Goal: Use online tool/utility

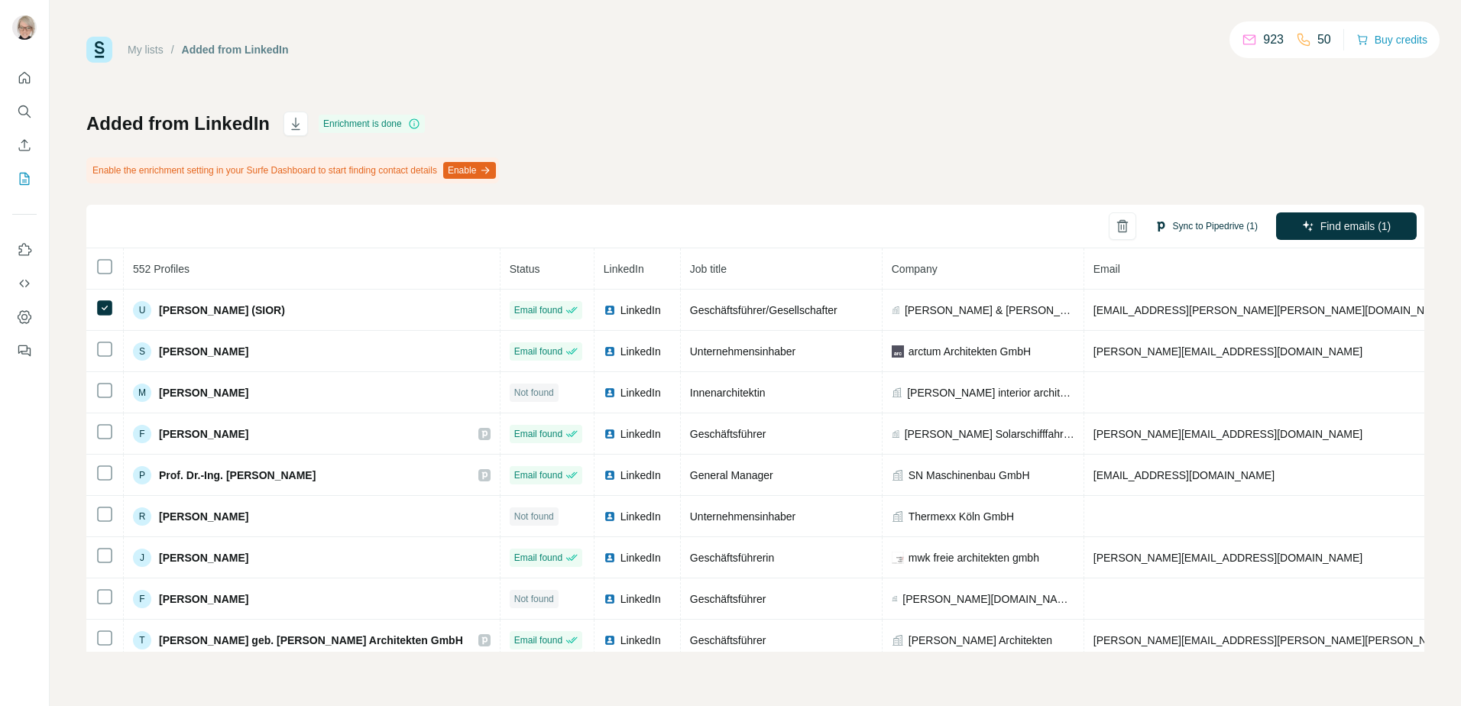
click at [1202, 228] on button "Sync to Pipedrive (1)" at bounding box center [1206, 226] width 125 height 23
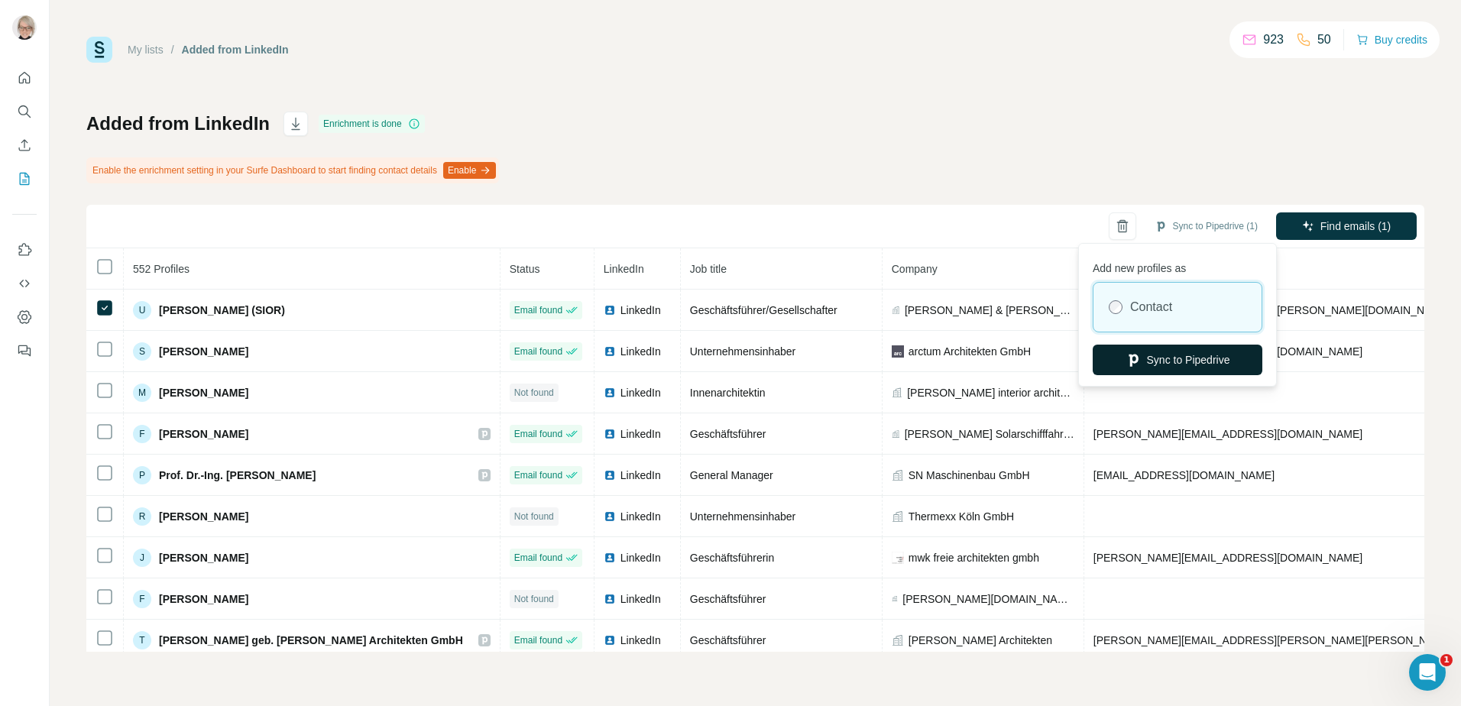
click at [1163, 361] on button "Sync to Pipedrive" at bounding box center [1177, 360] width 170 height 31
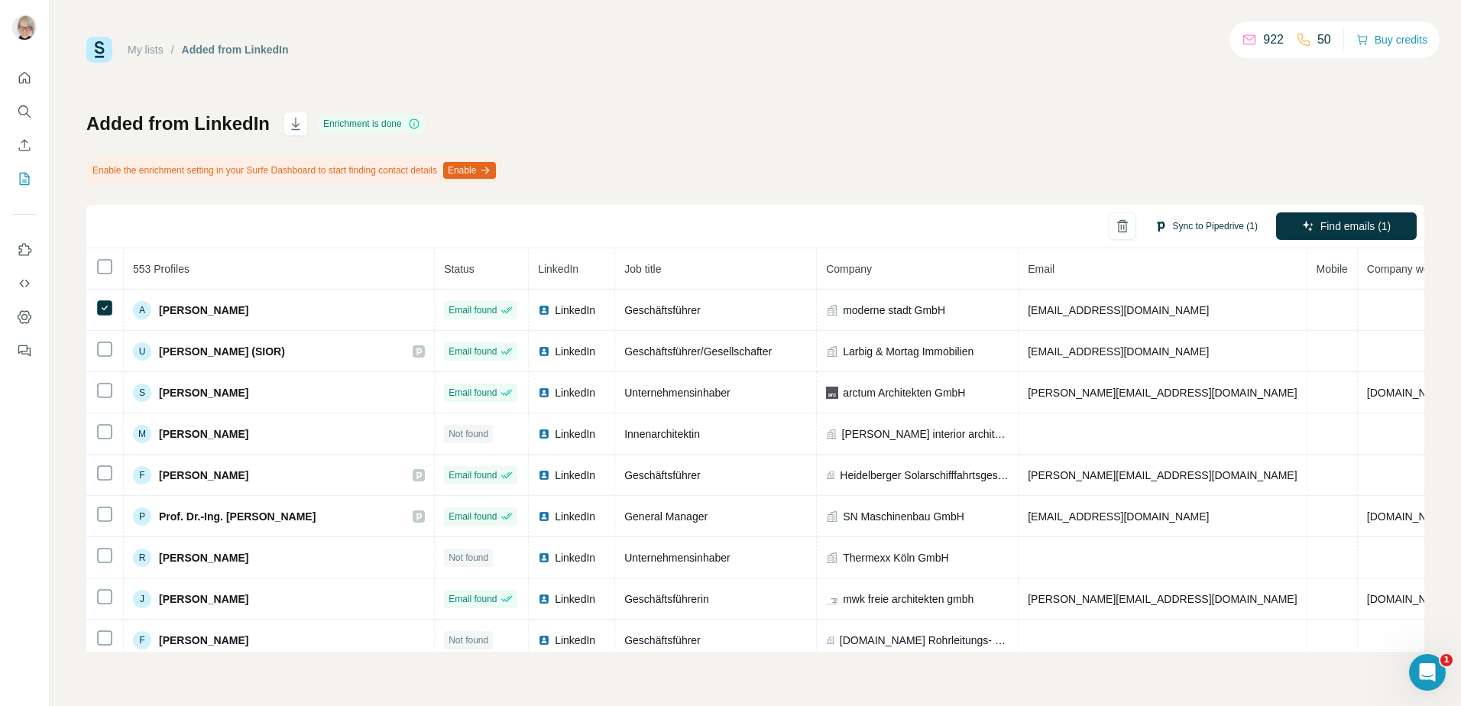
click at [1179, 229] on button "Sync to Pipedrive (1)" at bounding box center [1206, 226] width 125 height 23
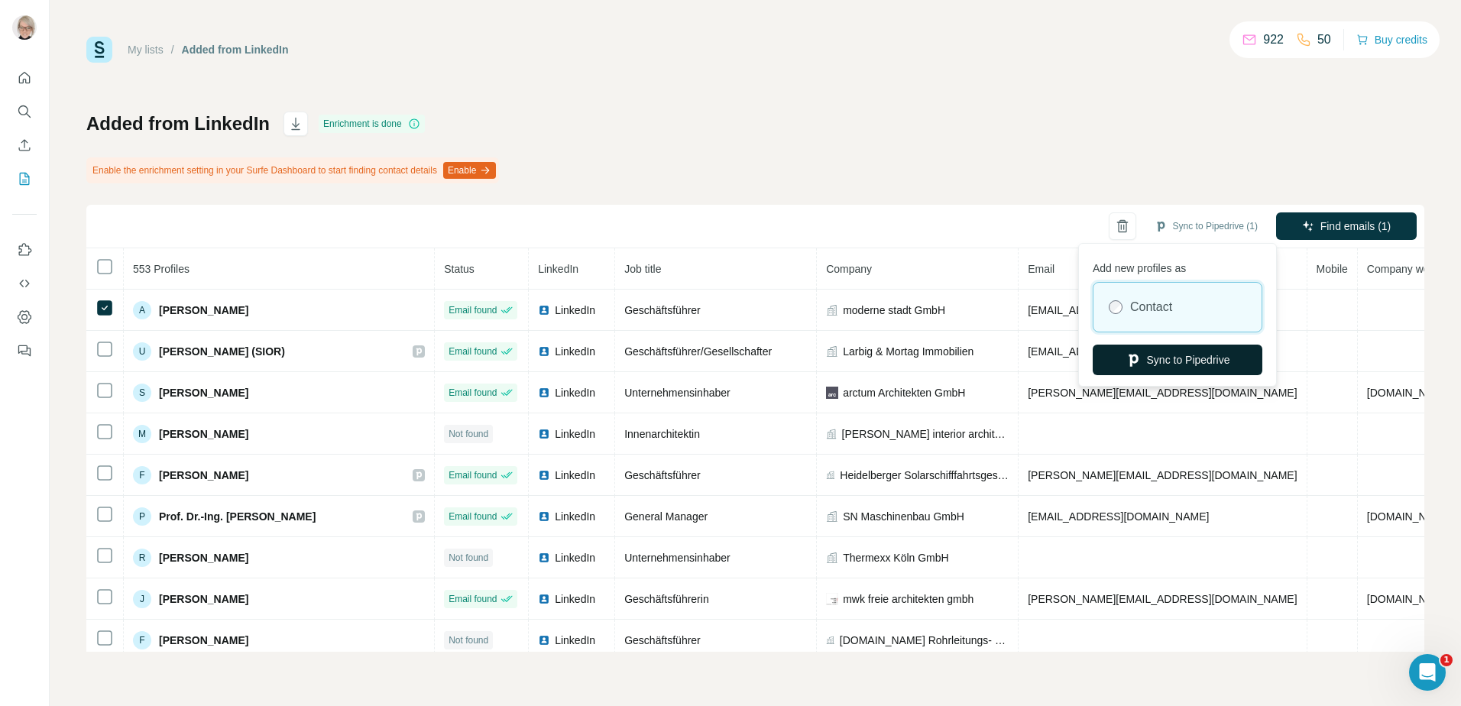
click at [1184, 367] on button "Sync to Pipedrive" at bounding box center [1177, 360] width 170 height 31
